Goal: Book appointment/travel/reservation

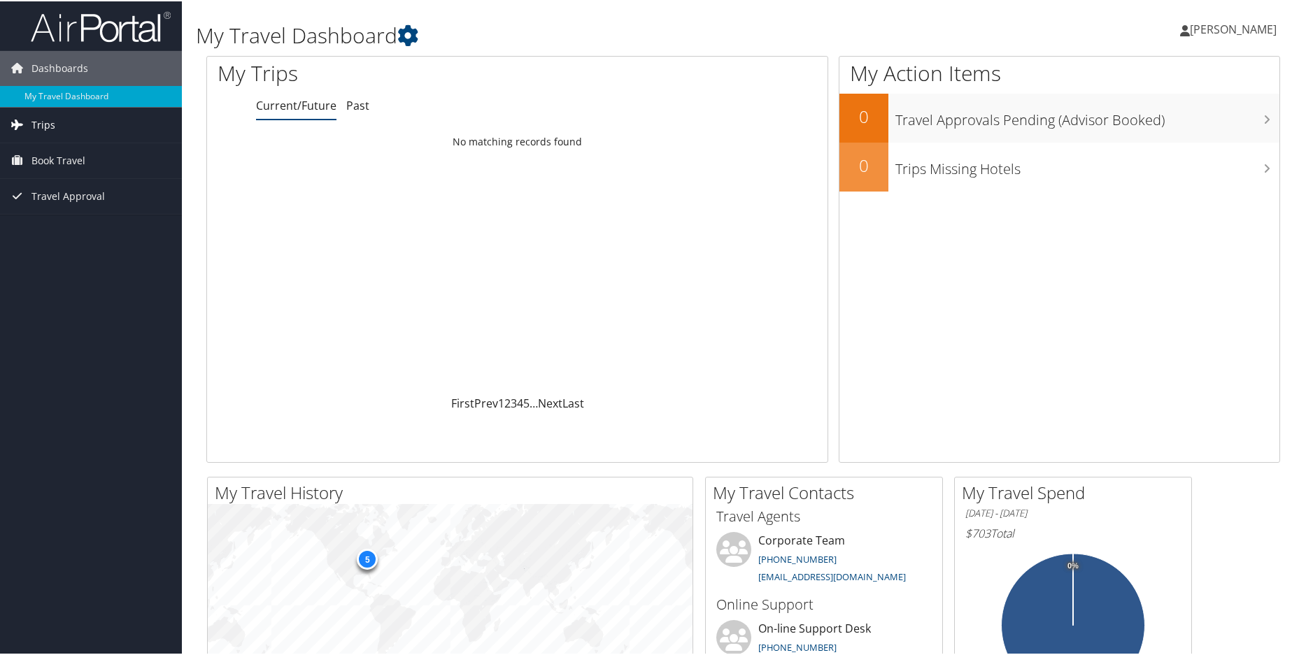
click at [51, 117] on span "Trips" at bounding box center [43, 123] width 24 height 35
click at [67, 220] on span "Book Travel" at bounding box center [58, 222] width 54 height 35
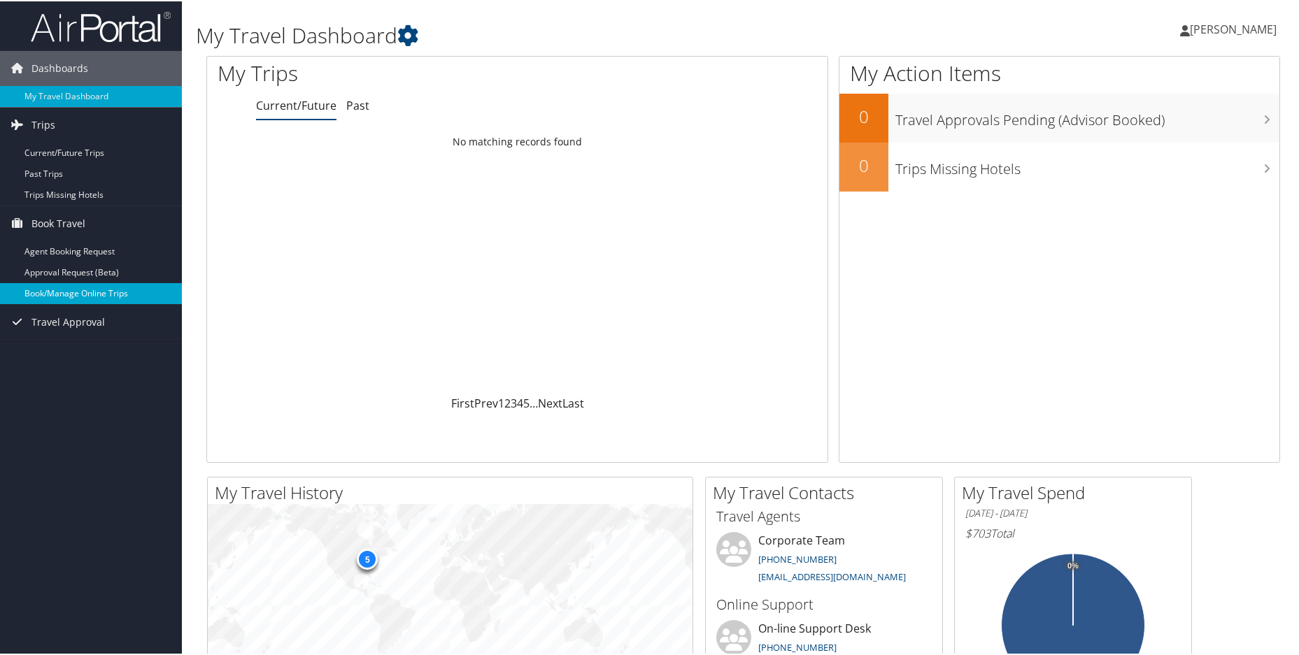
click at [129, 291] on link "Book/Manage Online Trips" at bounding box center [91, 292] width 182 height 21
